Goal: Task Accomplishment & Management: Check status

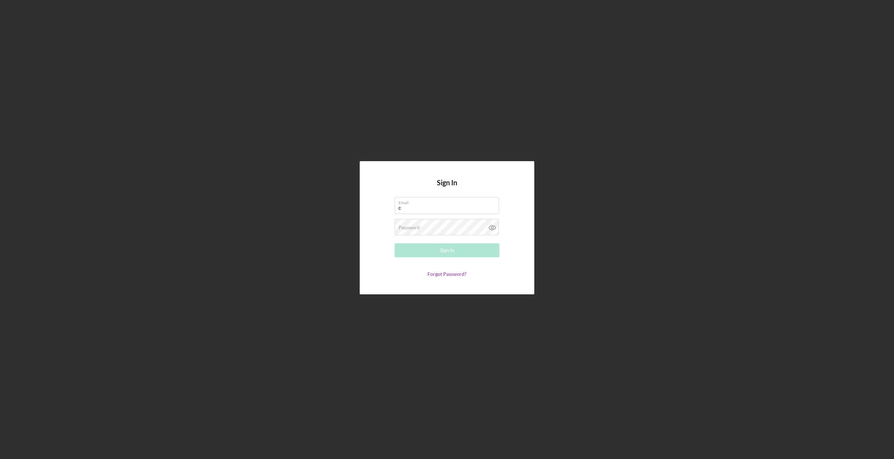
type input "[PERSON_NAME][EMAIL_ADDRESS][DOMAIN_NAME]"
click at [409, 228] on label "Password" at bounding box center [408, 228] width 21 height 6
click at [395, 243] on button "Sign In" at bounding box center [447, 250] width 105 height 14
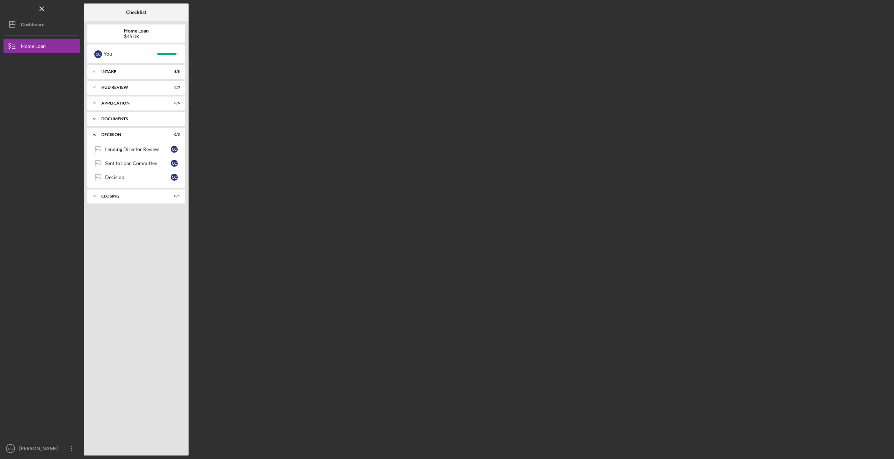
click at [93, 116] on icon "Icon/Expander" at bounding box center [94, 119] width 14 height 14
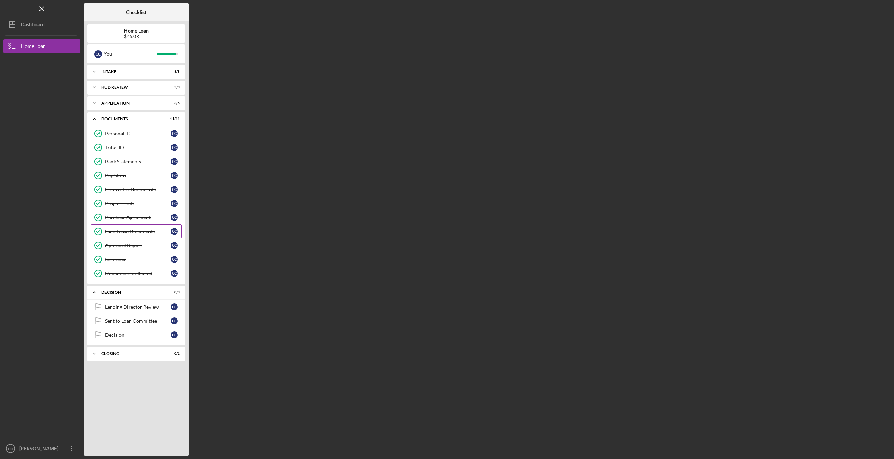
click at [121, 228] on div "Land Lease Documents" at bounding box center [138, 231] width 66 height 6
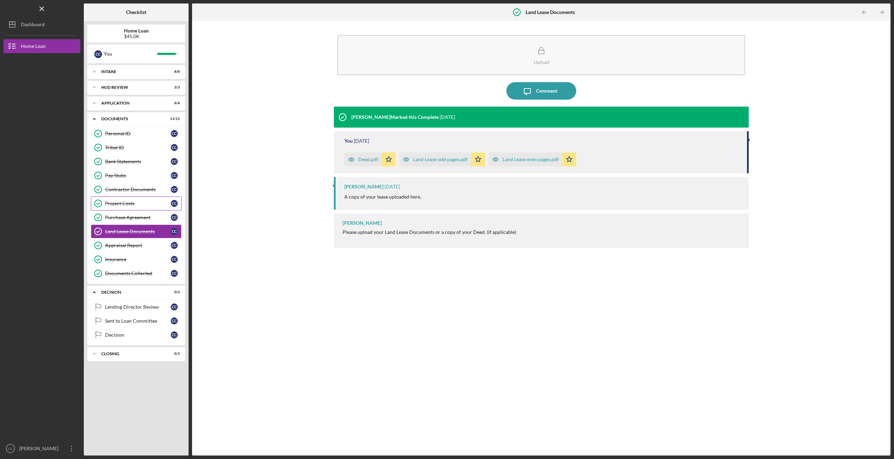
click at [120, 202] on div "Project Costs" at bounding box center [138, 203] width 66 height 6
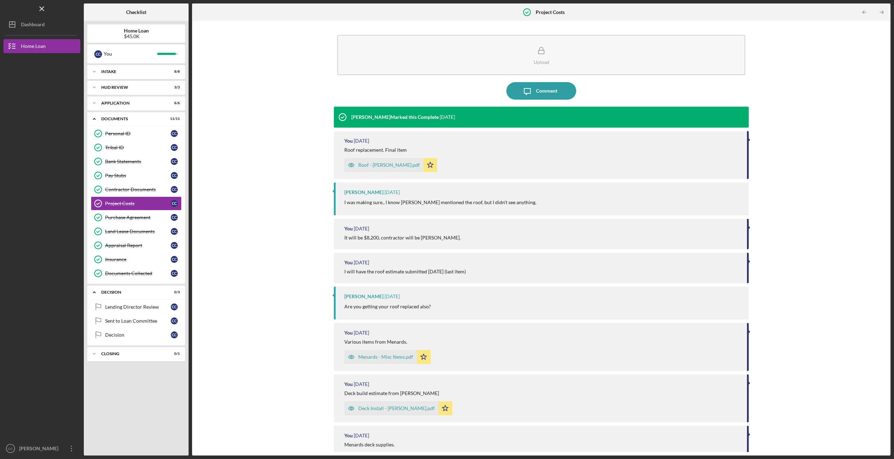
click at [384, 161] on div "Roof - [PERSON_NAME].pdf" at bounding box center [383, 165] width 79 height 14
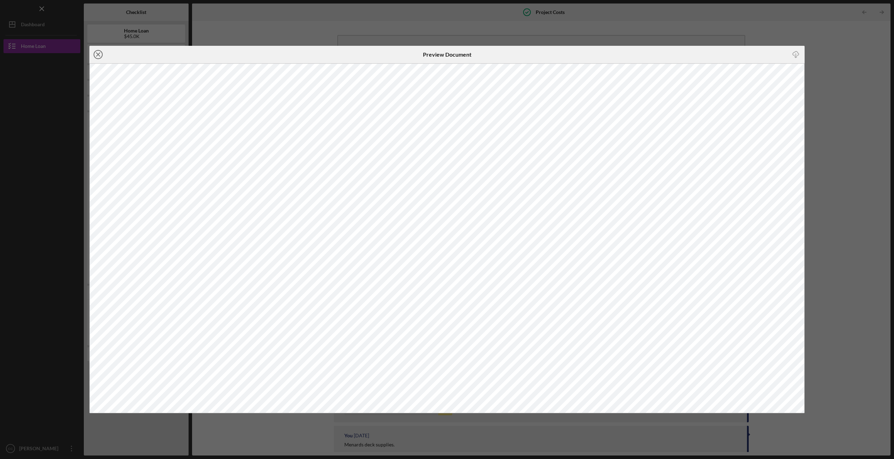
click at [97, 56] on line at bounding box center [97, 54] width 3 height 3
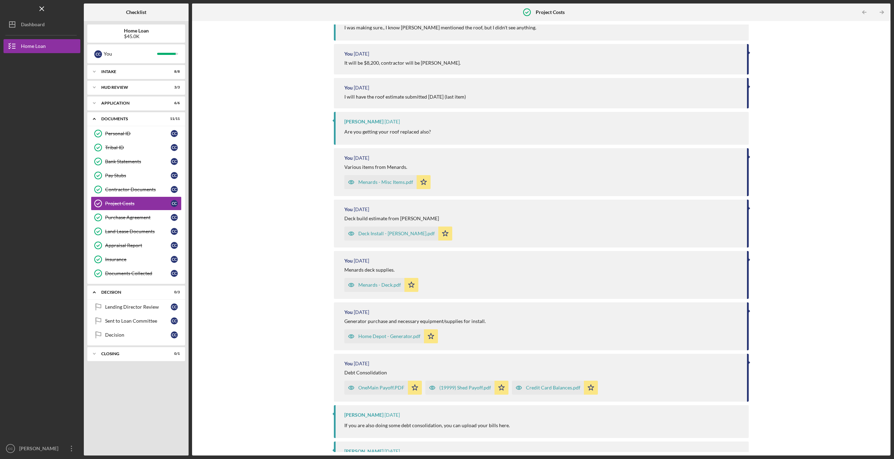
scroll to position [235, 0]
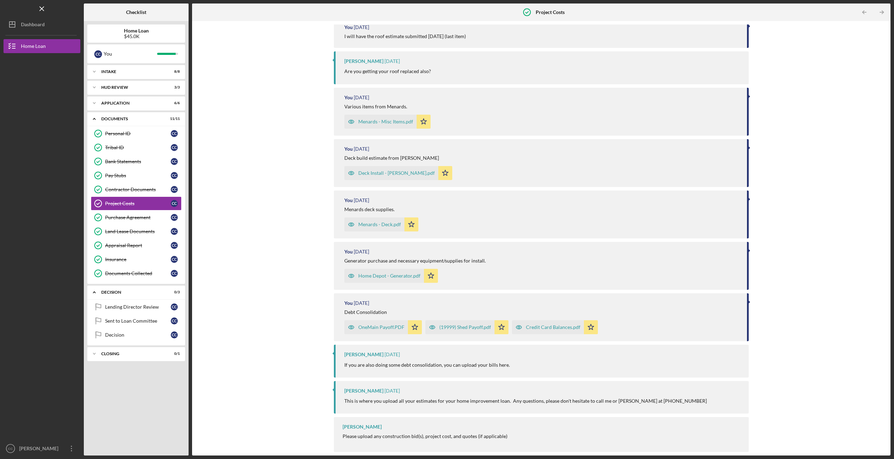
click at [272, 352] on div "Upload Icon/Message Comment [PERSON_NAME] Marked this Complete [DATE] You [DATE…" at bounding box center [541, 237] width 691 height 427
click at [372, 172] on div "Deck Install - [PERSON_NAME].pdf" at bounding box center [396, 173] width 76 height 6
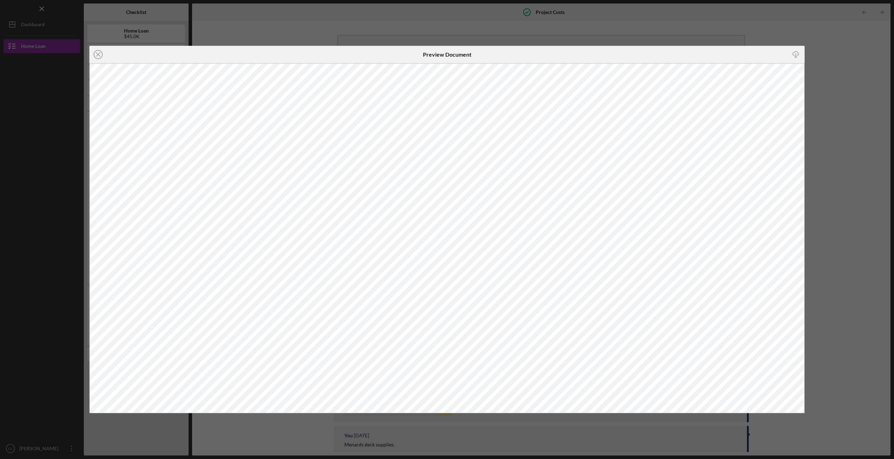
click at [796, 56] on line "button" at bounding box center [796, 56] width 0 height 4
click at [98, 54] on line at bounding box center [97, 54] width 3 height 3
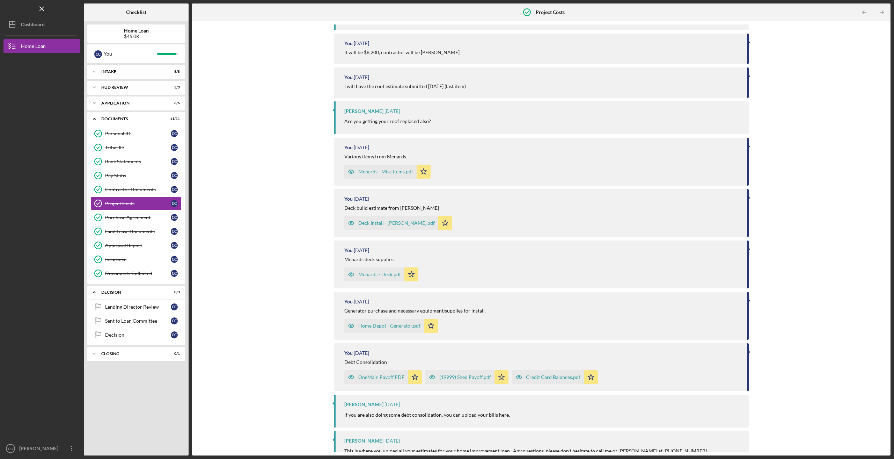
scroll to position [235, 0]
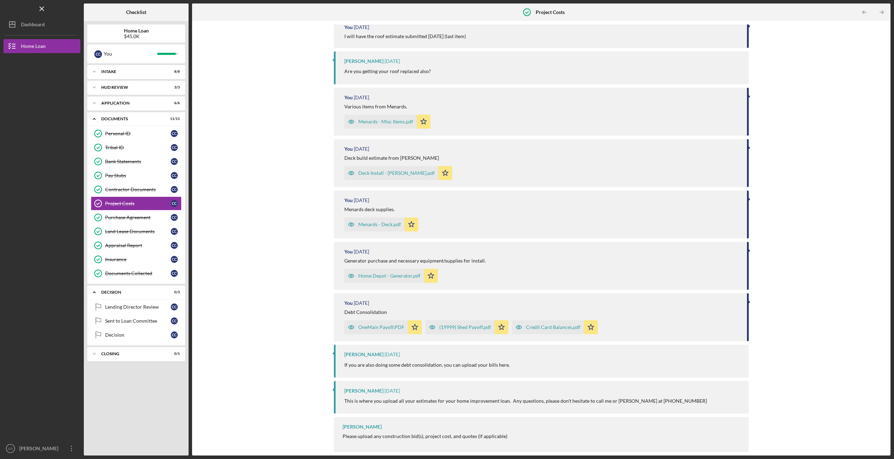
click at [358, 225] on div "Menards - Deck.pdf" at bounding box center [379, 224] width 43 height 6
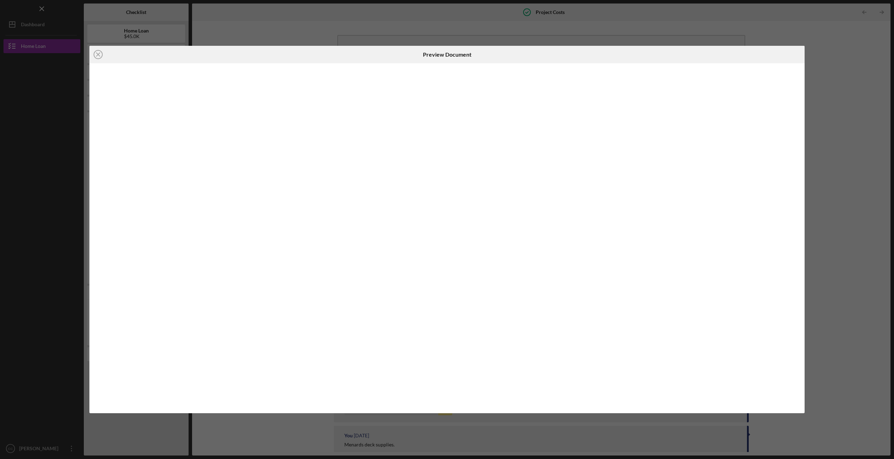
scroll to position [221, 0]
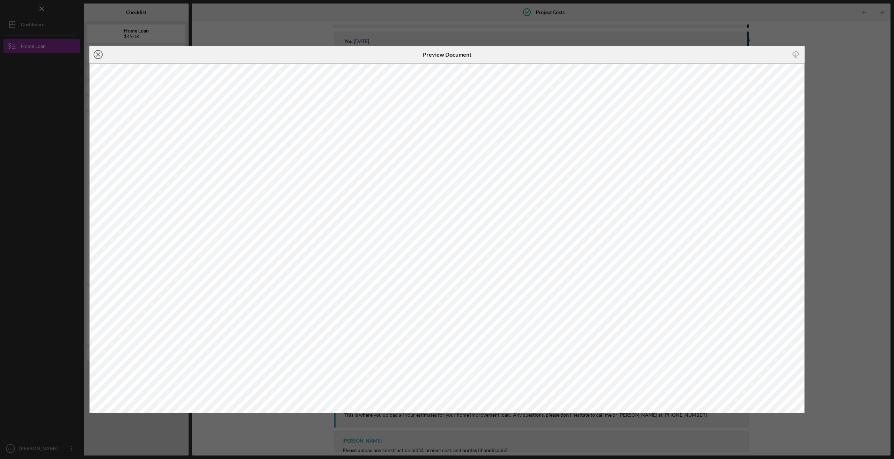
click at [98, 55] on line at bounding box center [97, 54] width 3 height 3
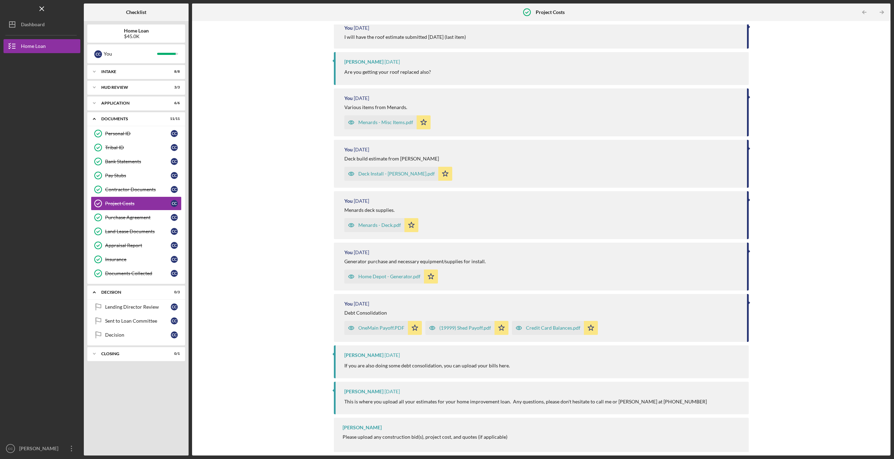
scroll to position [235, 0]
click at [374, 277] on div "Home Depot - Generator.pdf" at bounding box center [389, 276] width 62 height 6
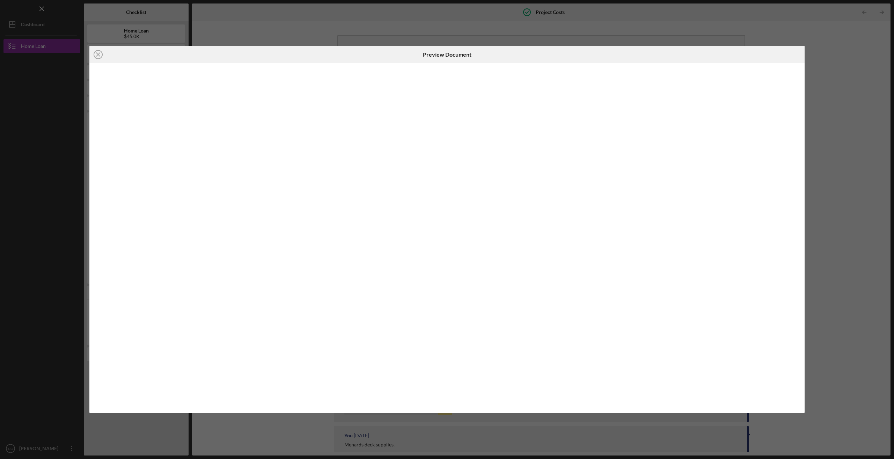
scroll to position [235, 0]
